Goal: Task Accomplishment & Management: Manage account settings

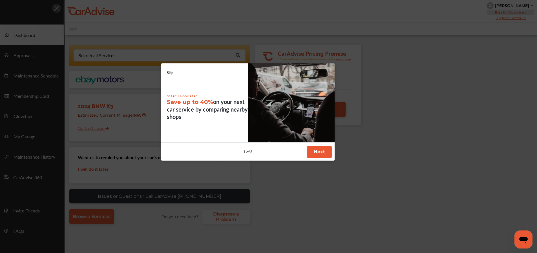
click at [314, 152] on button "Next" at bounding box center [319, 152] width 25 height 12
click at [314, 151] on button "Next" at bounding box center [319, 152] width 25 height 12
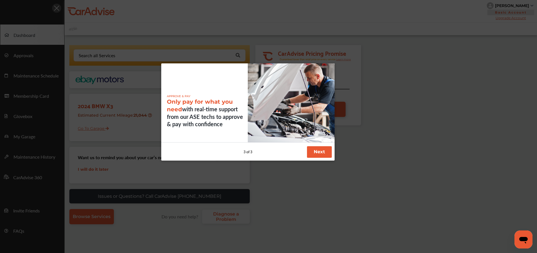
click at [315, 151] on button "Next" at bounding box center [319, 152] width 25 height 12
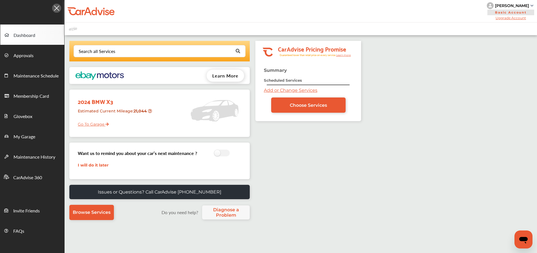
click at [315, 151] on div "Search all Services Looking for something we don’t seem to have? Contact us. .s…" at bounding box center [213, 174] width 297 height 266
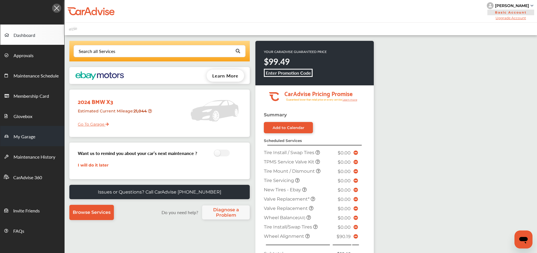
click at [44, 133] on link "My Garage" at bounding box center [32, 136] width 64 height 20
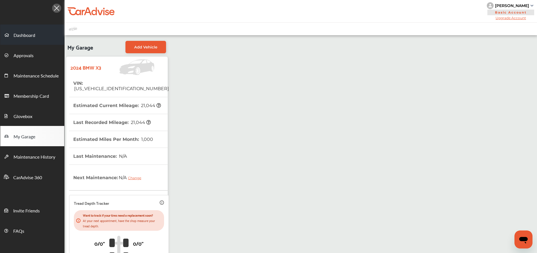
click at [32, 39] on link "Dashboard" at bounding box center [32, 35] width 64 height 20
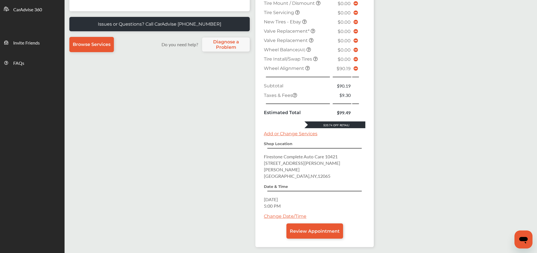
scroll to position [187, 0]
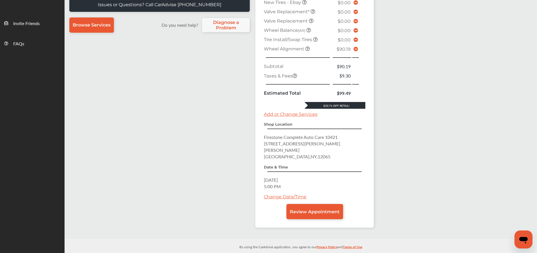
click at [288, 194] on link "Change Date/Time" at bounding box center [285, 196] width 43 height 5
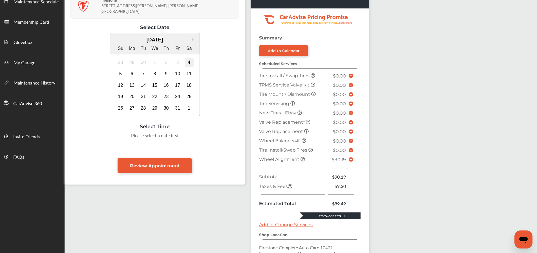
scroll to position [45, 0]
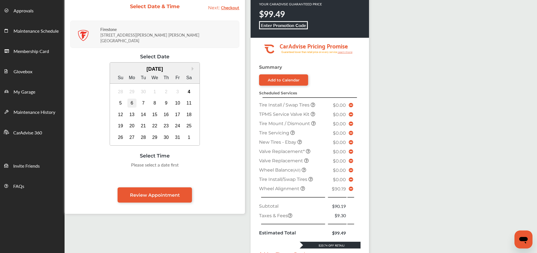
click at [133, 99] on div "6" at bounding box center [131, 103] width 9 height 9
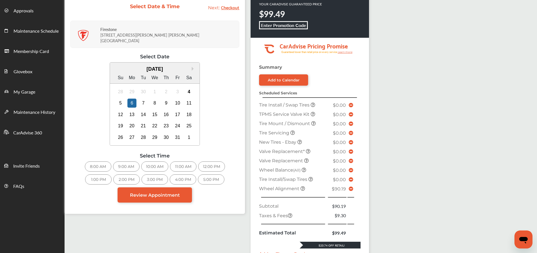
click at [206, 176] on div "5:00 PM" at bounding box center [211, 179] width 26 height 10
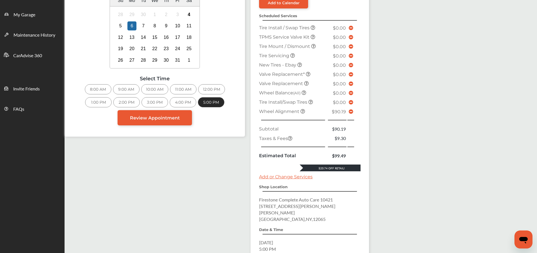
scroll to position [182, 0]
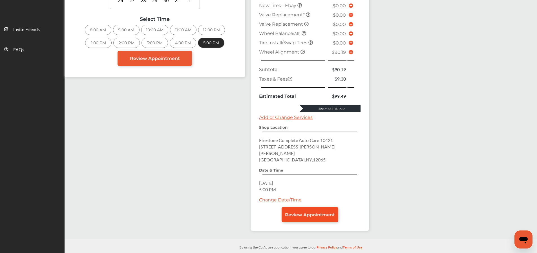
click at [301, 212] on span "Review Appointment" at bounding box center [310, 214] width 50 height 5
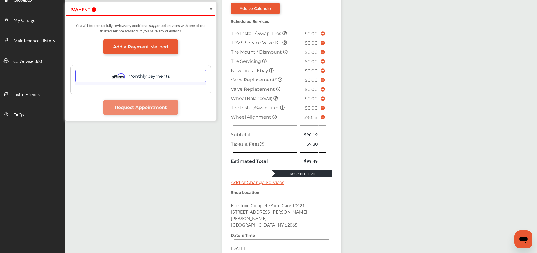
scroll to position [182, 0]
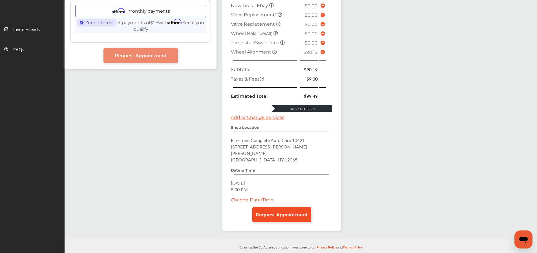
click at [282, 212] on span "Request Appointment" at bounding box center [282, 214] width 52 height 5
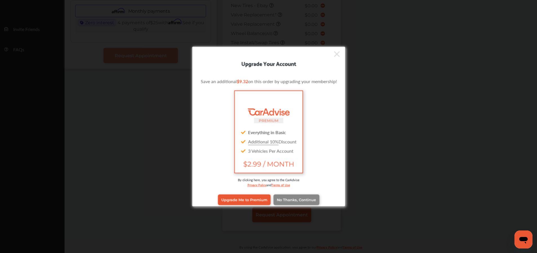
click at [289, 201] on span "No Thanks, Continue" at bounding box center [296, 200] width 39 height 4
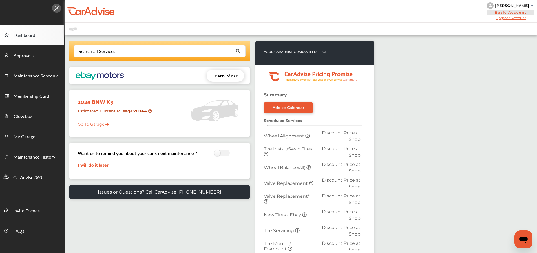
scroll to position [185, 0]
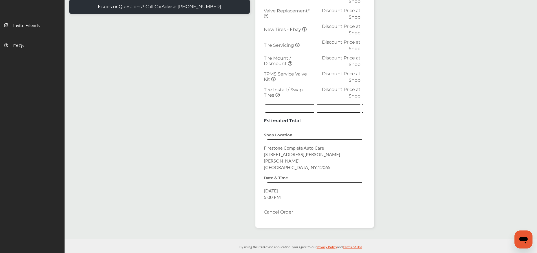
click at [279, 209] on link "Cancel Order" at bounding box center [278, 211] width 29 height 5
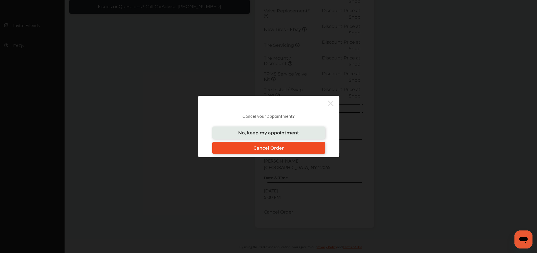
click at [273, 146] on span "Cancel Order" at bounding box center [268, 147] width 30 height 5
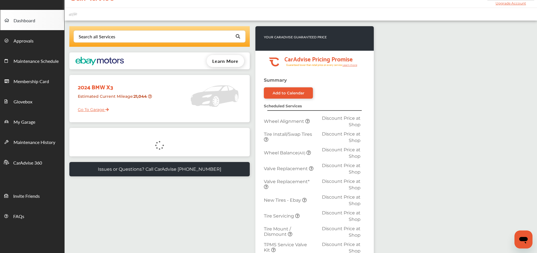
scroll to position [0, 0]
